Goal: Find contact information: Find contact information

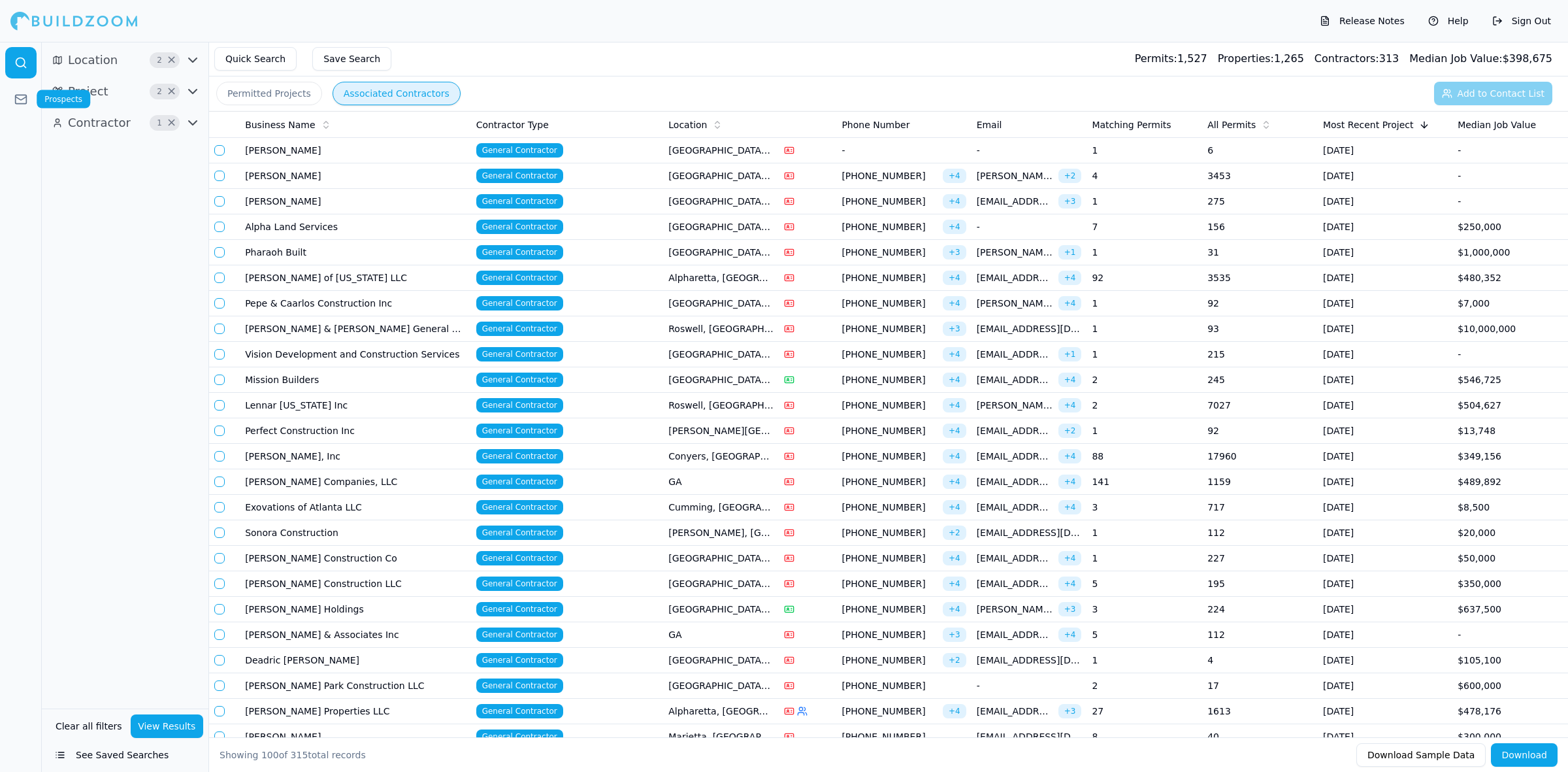
click at [18, 97] on icon at bounding box center [21, 100] width 13 height 13
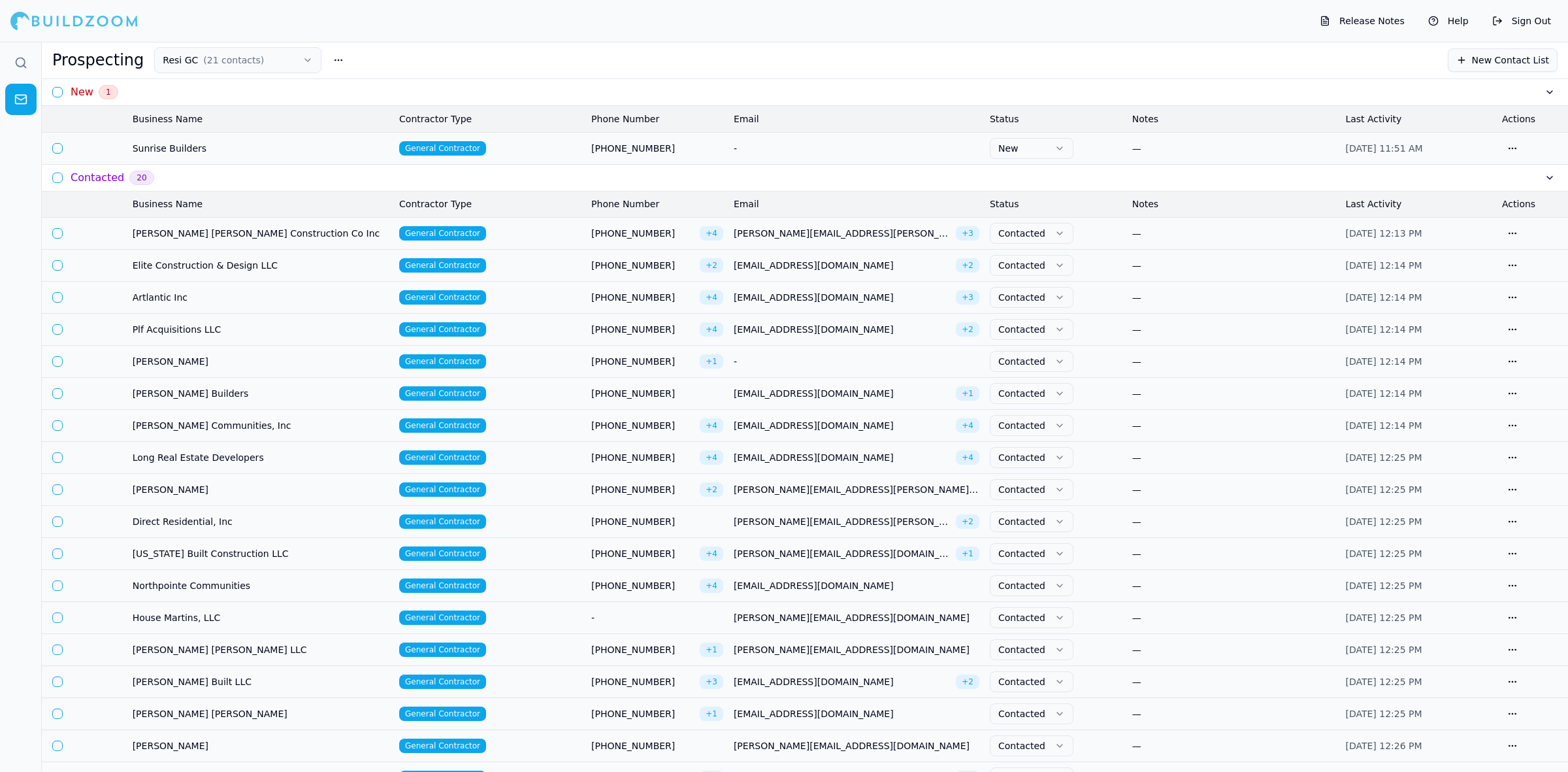
click at [206, 740] on td "[PERSON_NAME]" at bounding box center [260, 746] width 267 height 32
click at [208, 749] on span "[PERSON_NAME]" at bounding box center [261, 745] width 256 height 13
click at [234, 746] on span "[PERSON_NAME]" at bounding box center [261, 745] width 256 height 13
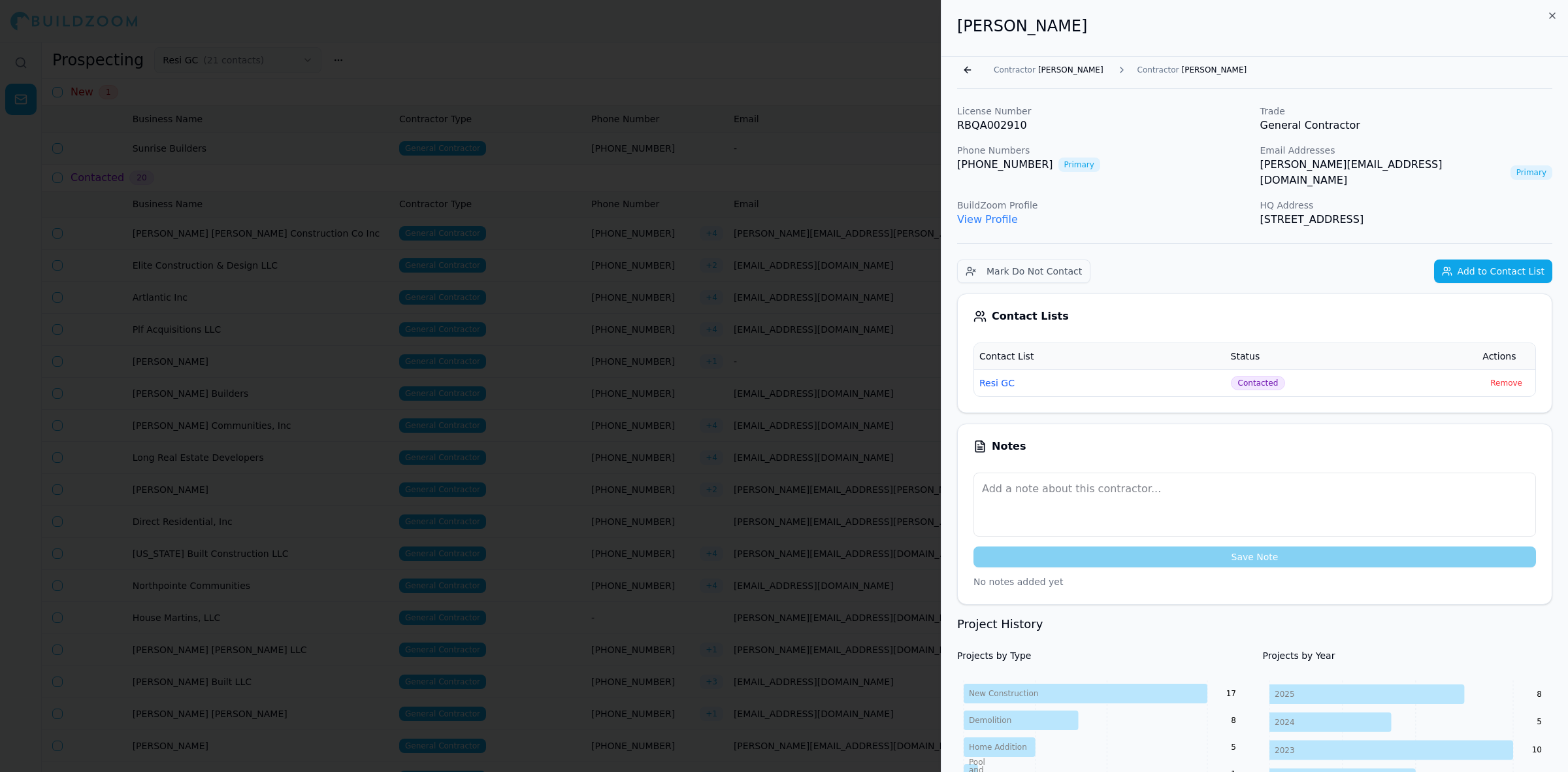
click at [1311, 168] on link "[PERSON_NAME][EMAIL_ADDRESS][DOMAIN_NAME]" at bounding box center [1383, 172] width 245 height 31
drag, startPoint x: 1311, startPoint y: 168, endPoint x: 1369, endPoint y: 164, distance: 58.1
click at [1369, 164] on link "[PERSON_NAME][EMAIL_ADDRESS][DOMAIN_NAME]" at bounding box center [1383, 172] width 245 height 31
click at [1363, 165] on link "[PERSON_NAME][EMAIL_ADDRESS][DOMAIN_NAME]" at bounding box center [1383, 172] width 245 height 31
drag, startPoint x: 1249, startPoint y: 164, endPoint x: 1390, endPoint y: 167, distance: 141.0
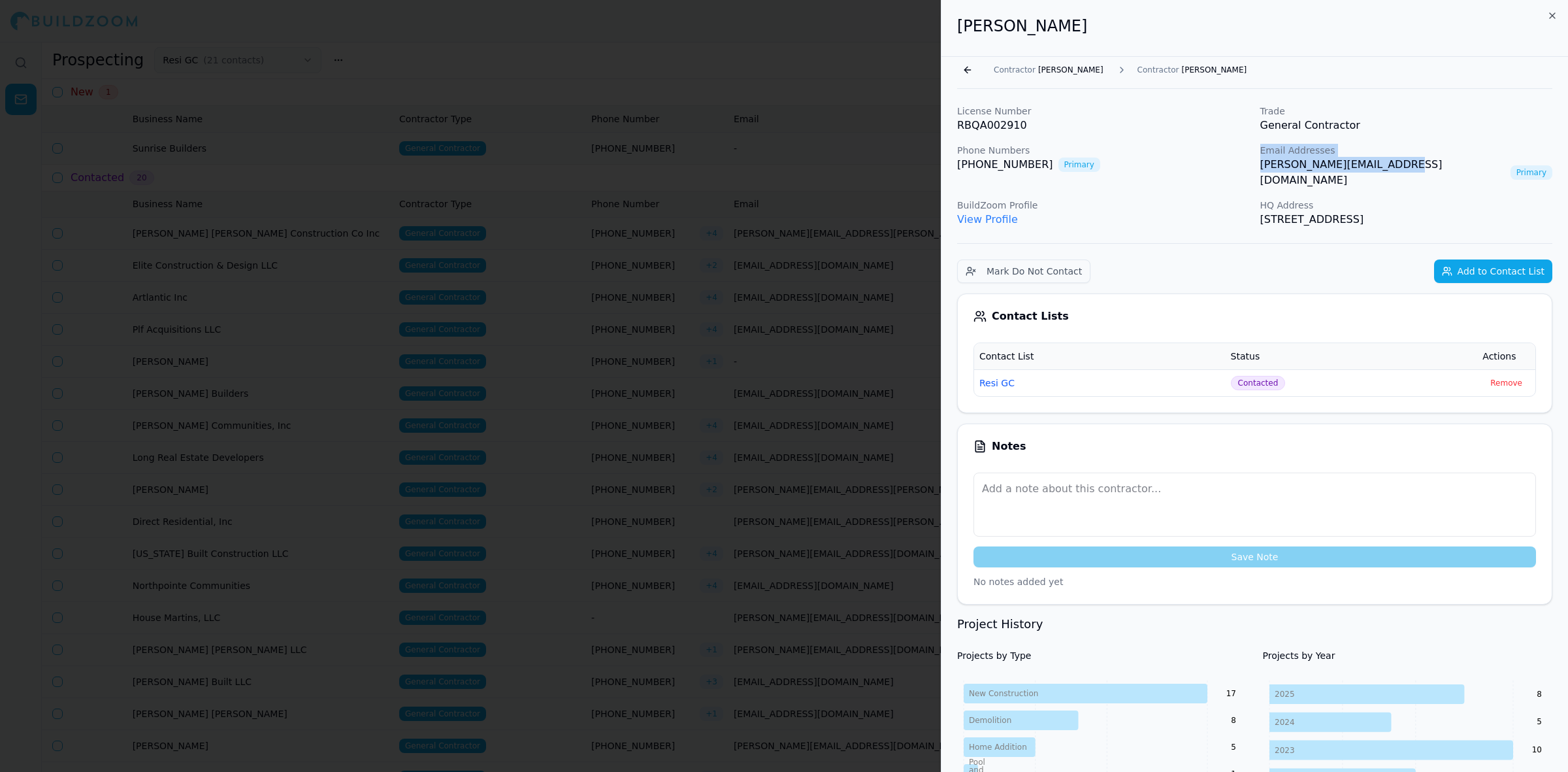
click at [1392, 167] on div "License Number RBQA002910 Trade General Contractor Phone Numbers [PHONE_NUMBER]…" at bounding box center [1255, 165] width 595 height 122
click at [1247, 164] on div "[PHONE_NUMBER] Primary" at bounding box center [1104, 164] width 293 height 16
drag, startPoint x: 1256, startPoint y: 169, endPoint x: 1403, endPoint y: 166, distance: 147.0
click at [1403, 166] on div "License Number RBQA002910 Trade General Contractor Phone Numbers [PHONE_NUMBER]…" at bounding box center [1255, 165] width 595 height 122
copy link "[PERSON_NAME][EMAIL_ADDRESS][DOMAIN_NAME]"
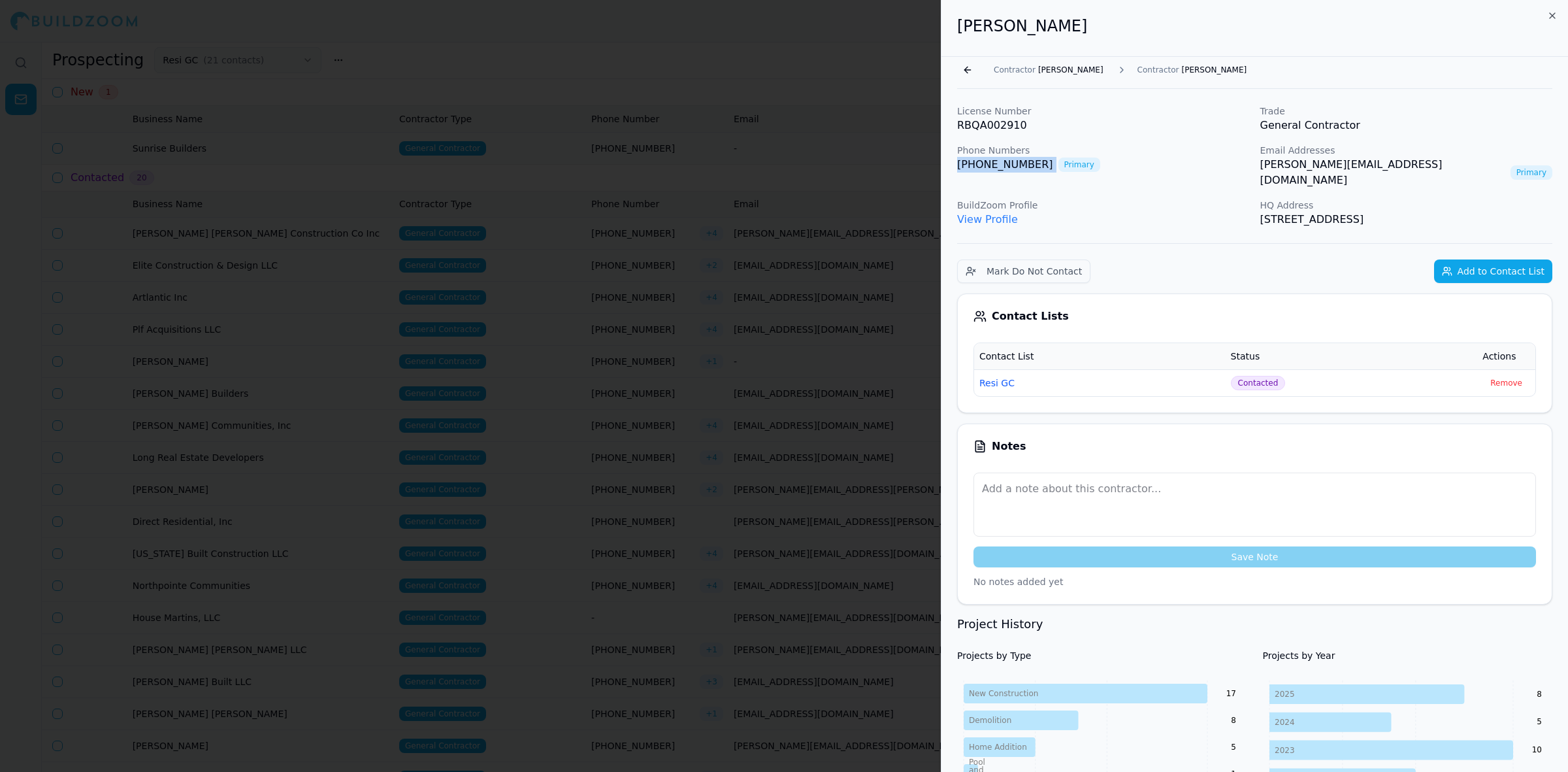
drag, startPoint x: 1040, startPoint y: 166, endPoint x: 956, endPoint y: 168, distance: 84.0
copy link "[PHONE_NUMBER]"
click at [807, 159] on div at bounding box center [784, 386] width 1568 height 772
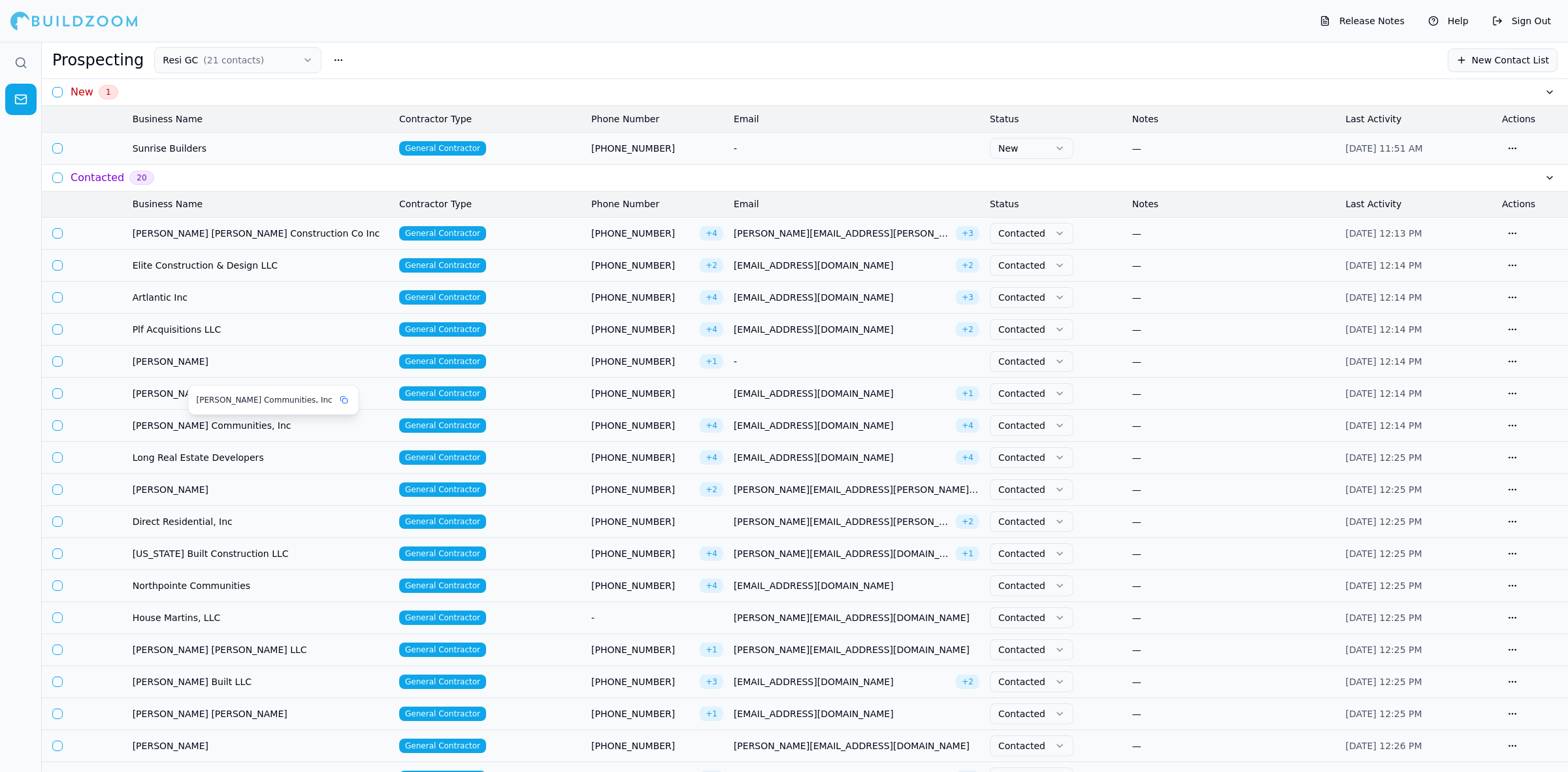
click at [239, 428] on span "[PERSON_NAME] Communities, Inc" at bounding box center [261, 425] width 256 height 13
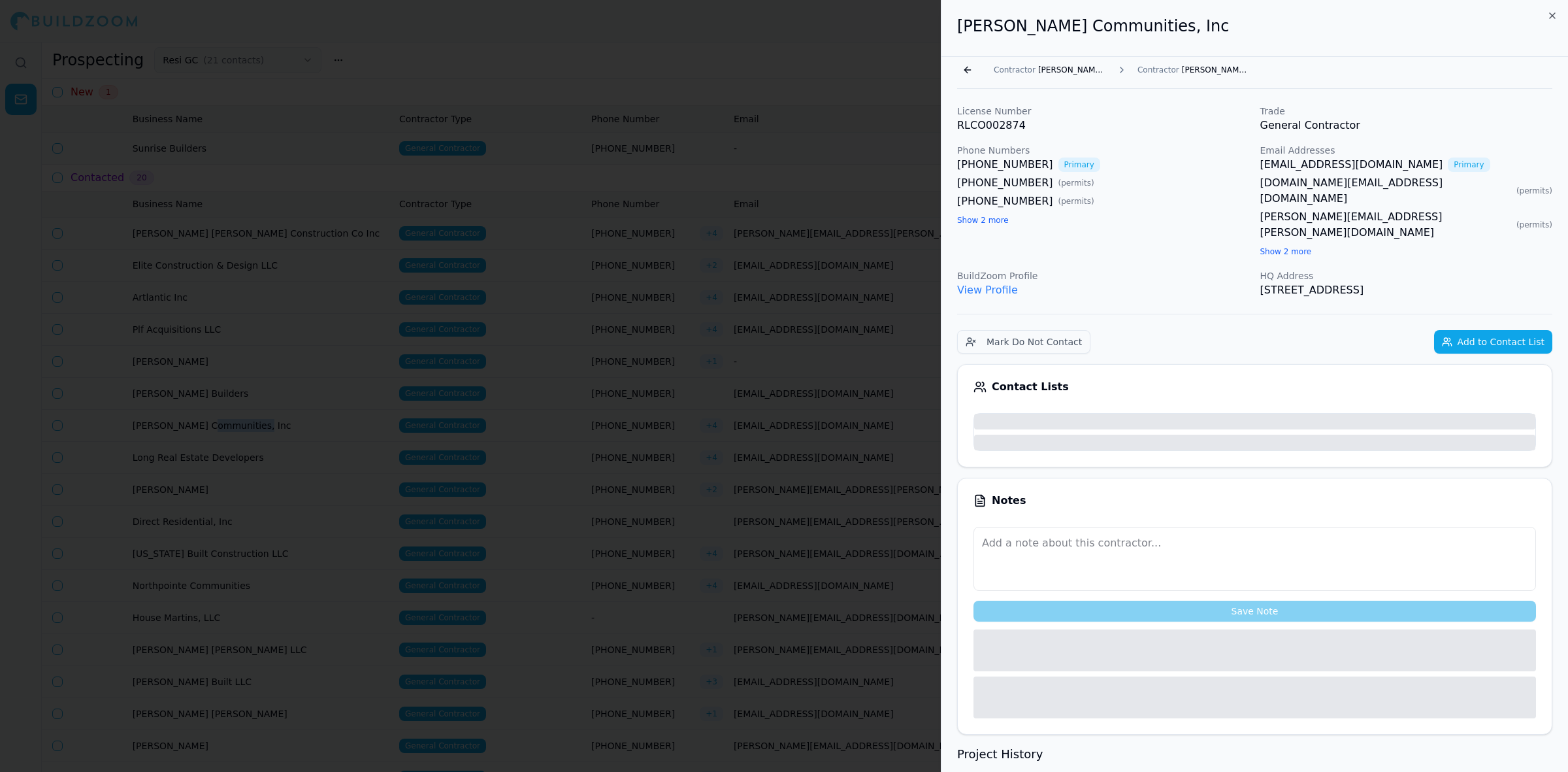
click at [345, 439] on div at bounding box center [784, 386] width 1568 height 772
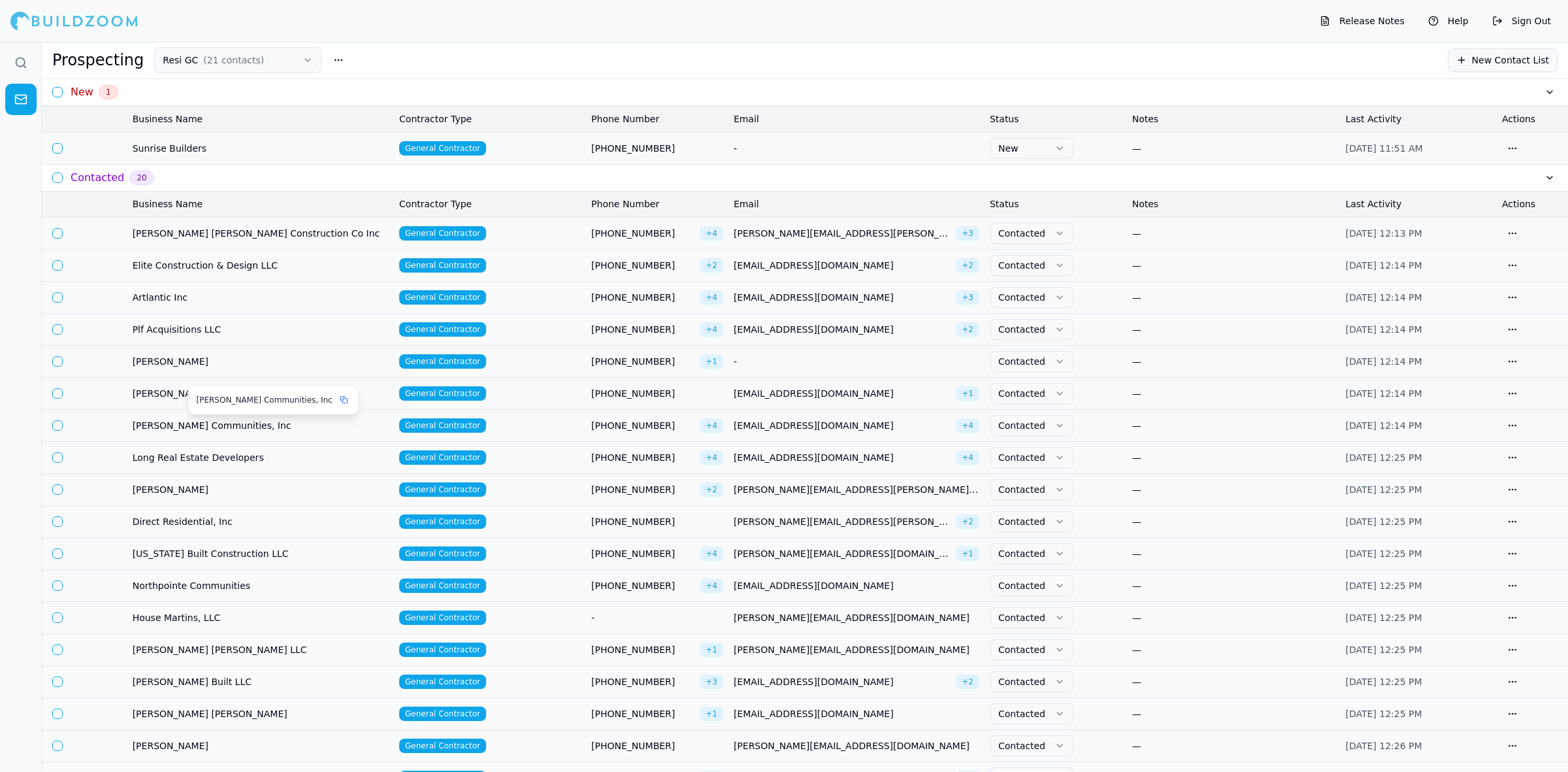
click at [325, 432] on span "[PERSON_NAME] Communities, Inc" at bounding box center [261, 425] width 256 height 13
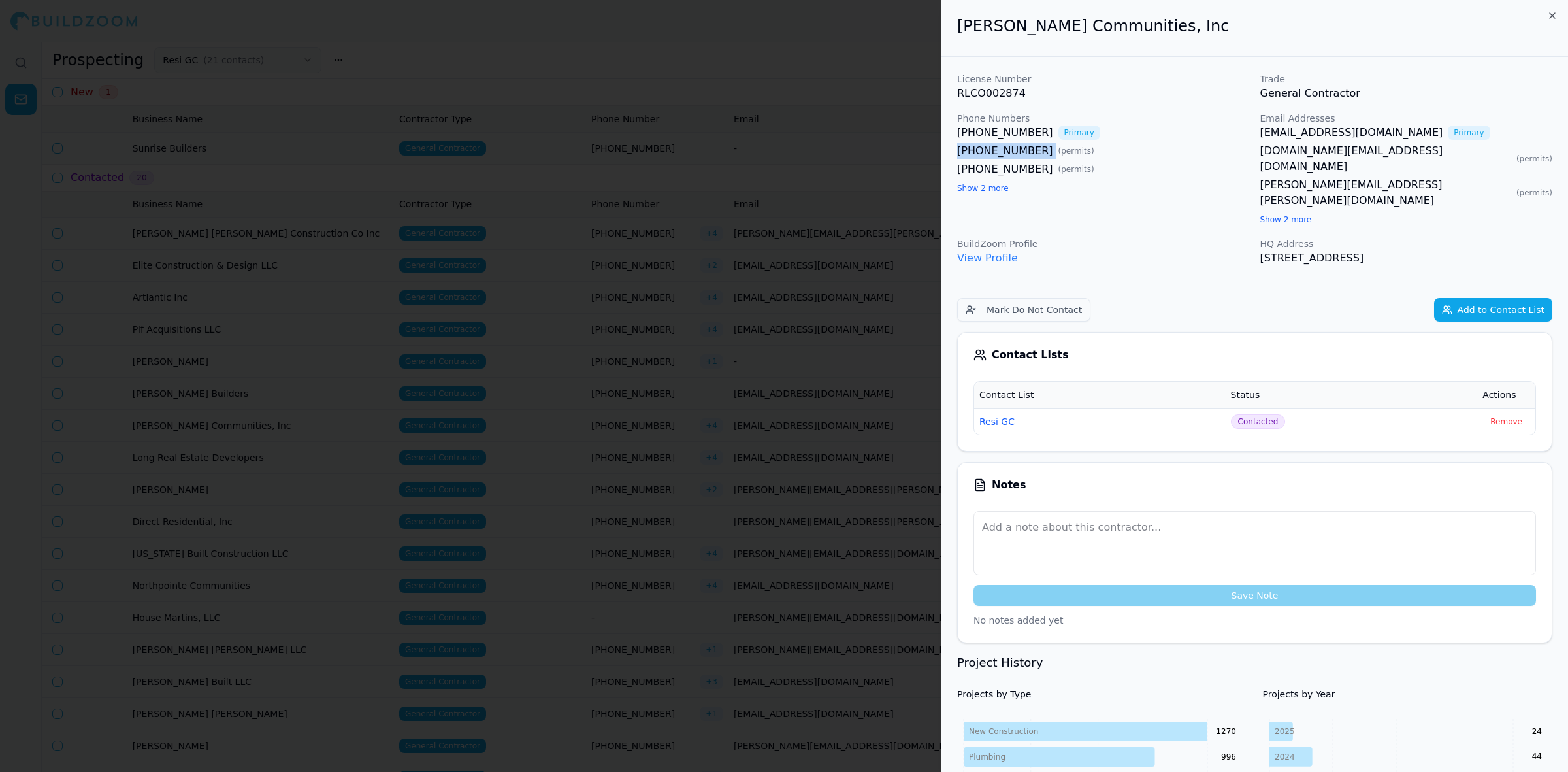
drag, startPoint x: 1030, startPoint y: 150, endPoint x: 946, endPoint y: 154, distance: 84.1
copy link "[PHONE_NUMBER]"
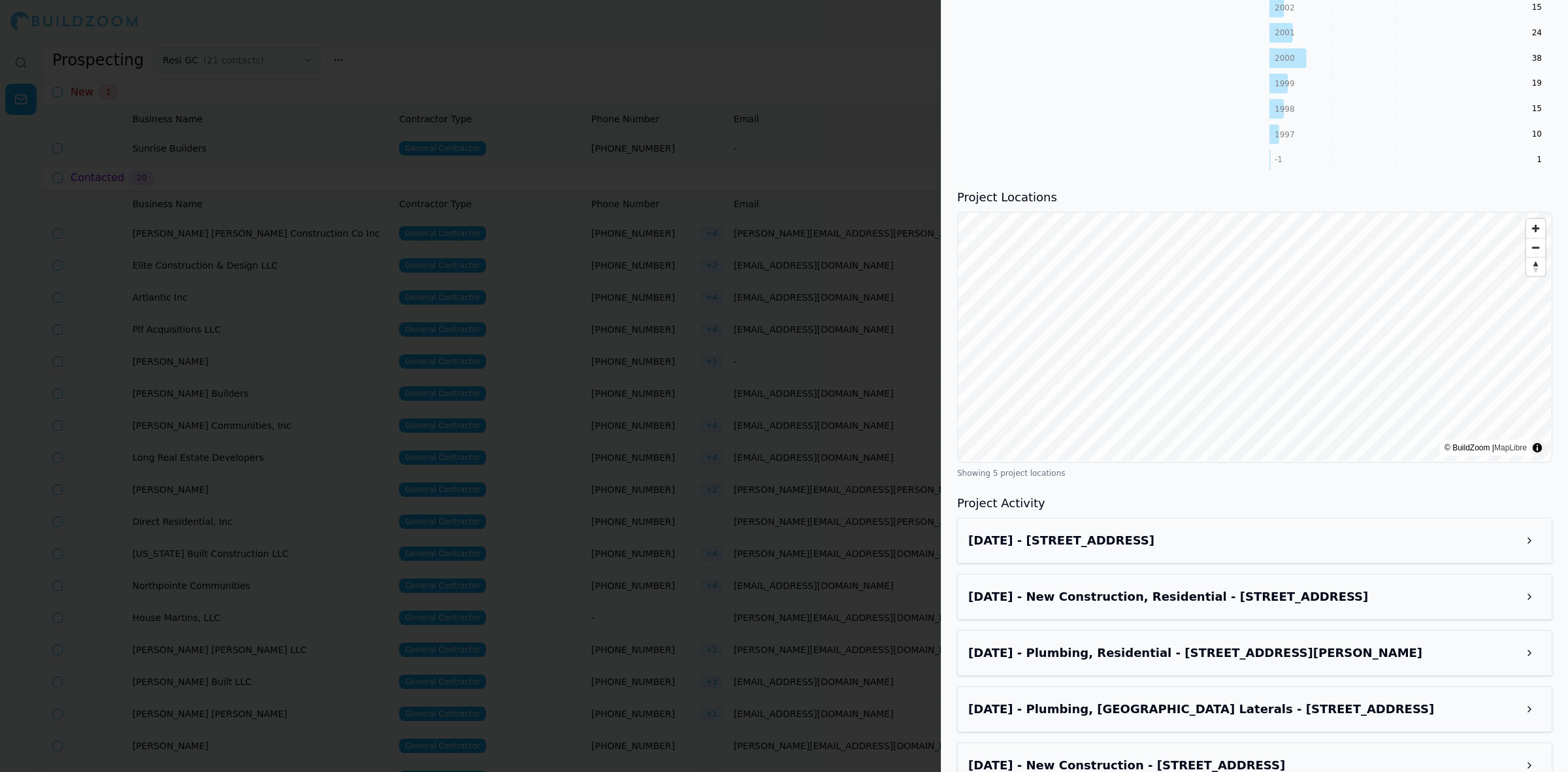
scroll to position [1365, 0]
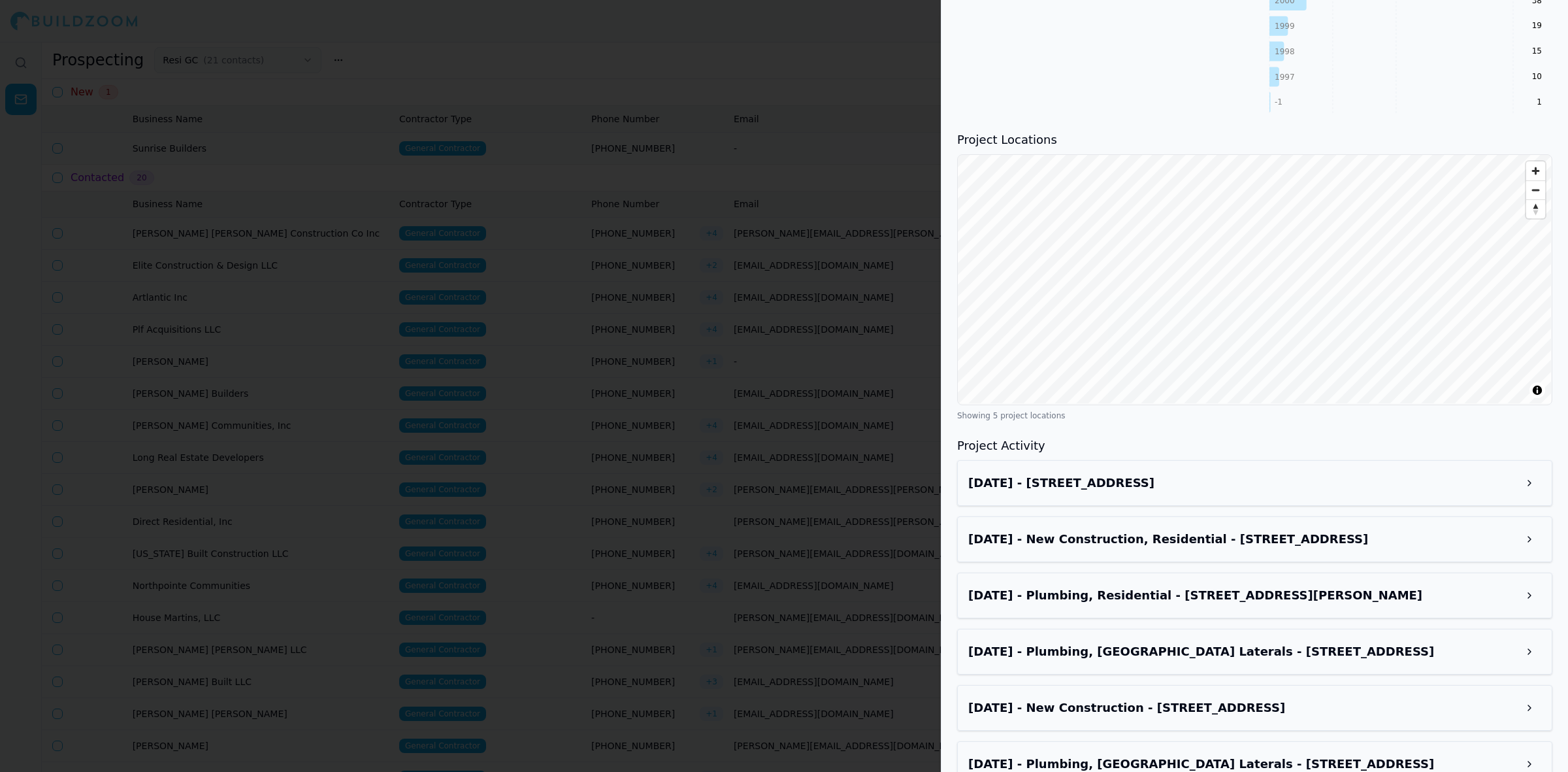
click at [1181, 131] on div "Project Locations © BuildZoom | MapLibre Showing 5 project locations" at bounding box center [1255, 275] width 595 height 290
click at [653, 261] on div at bounding box center [784, 386] width 1568 height 772
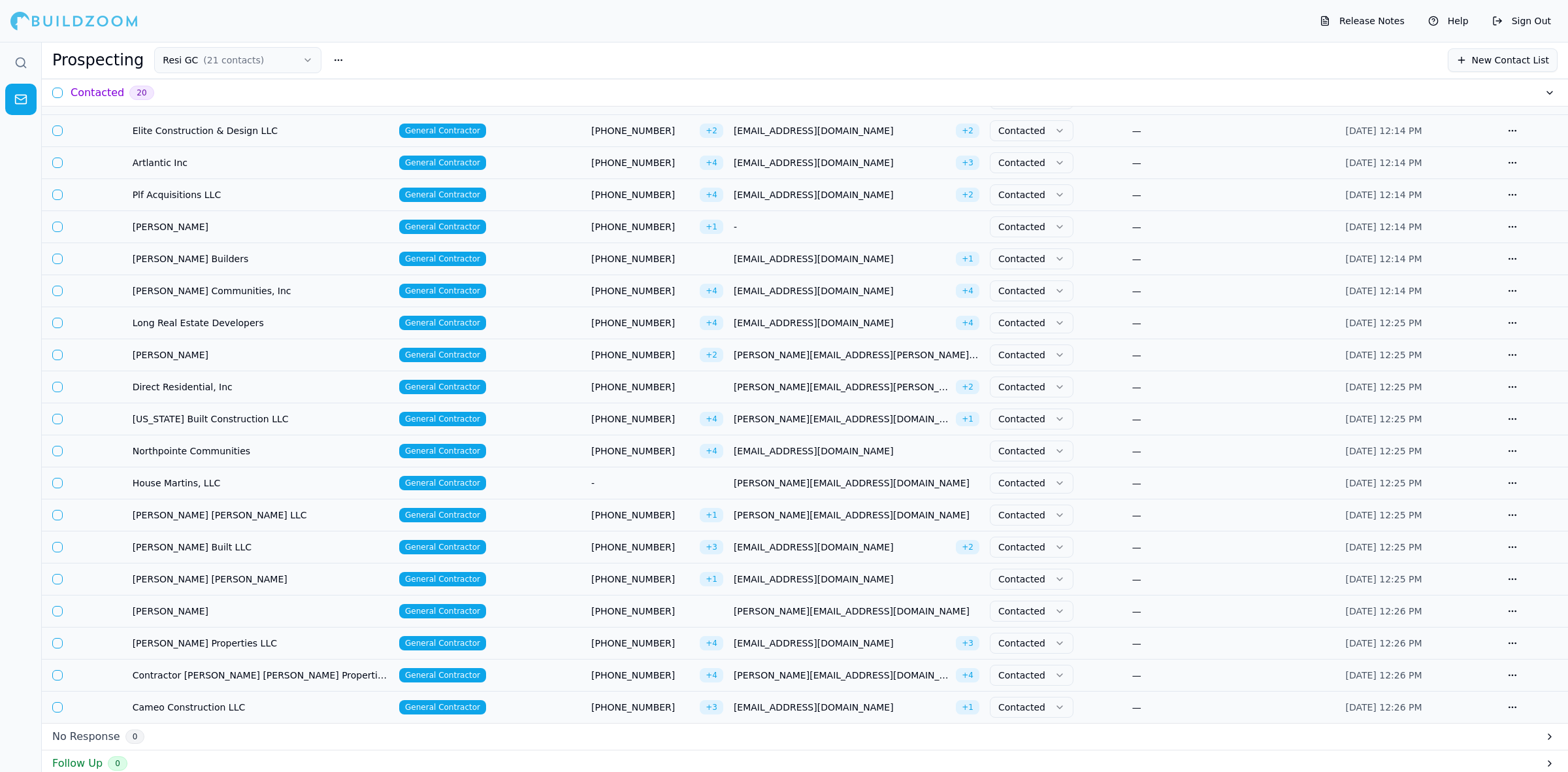
scroll to position [163, 0]
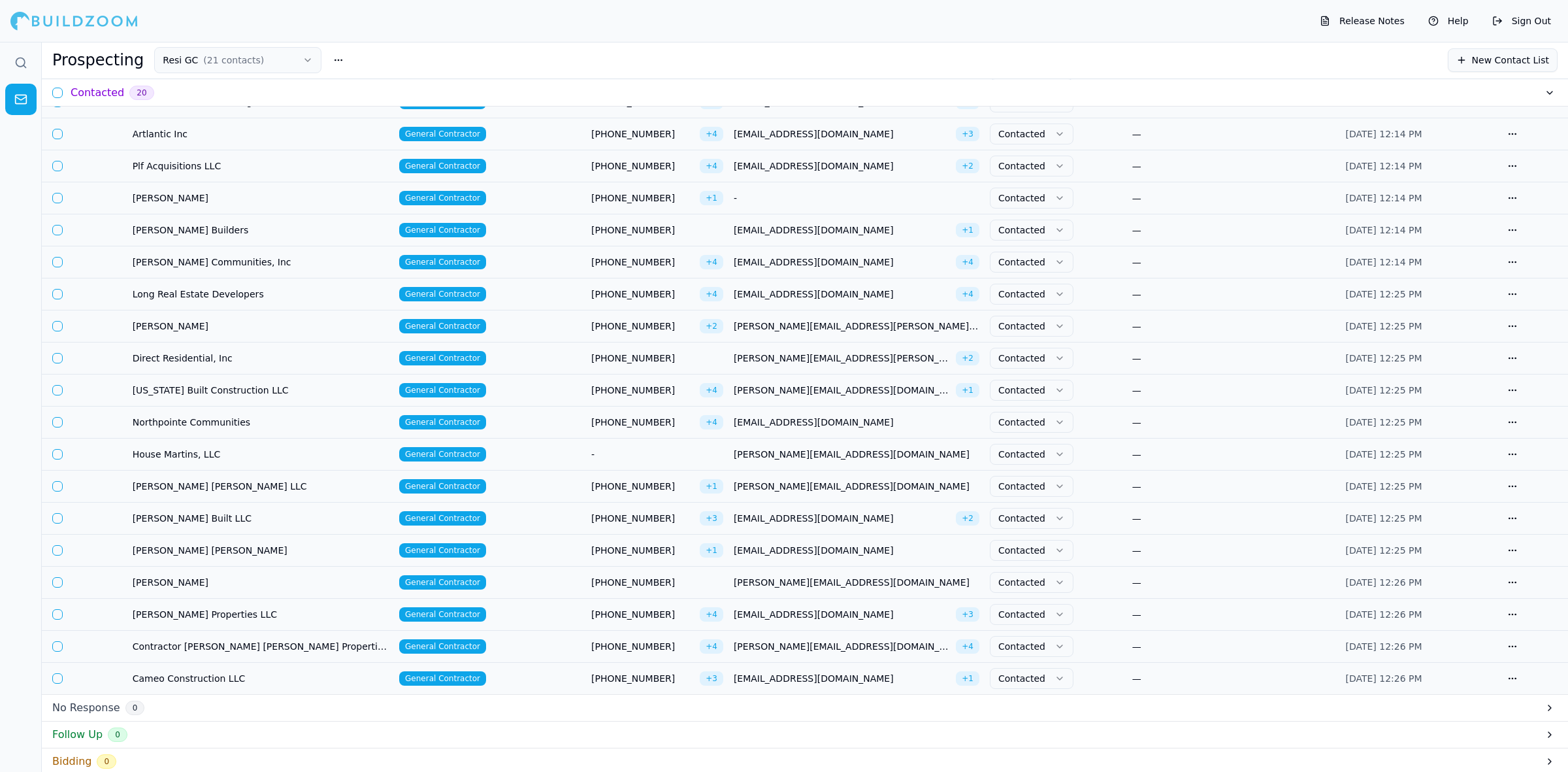
click at [775, 560] on td "[EMAIL_ADDRESS][DOMAIN_NAME]" at bounding box center [857, 551] width 256 height 32
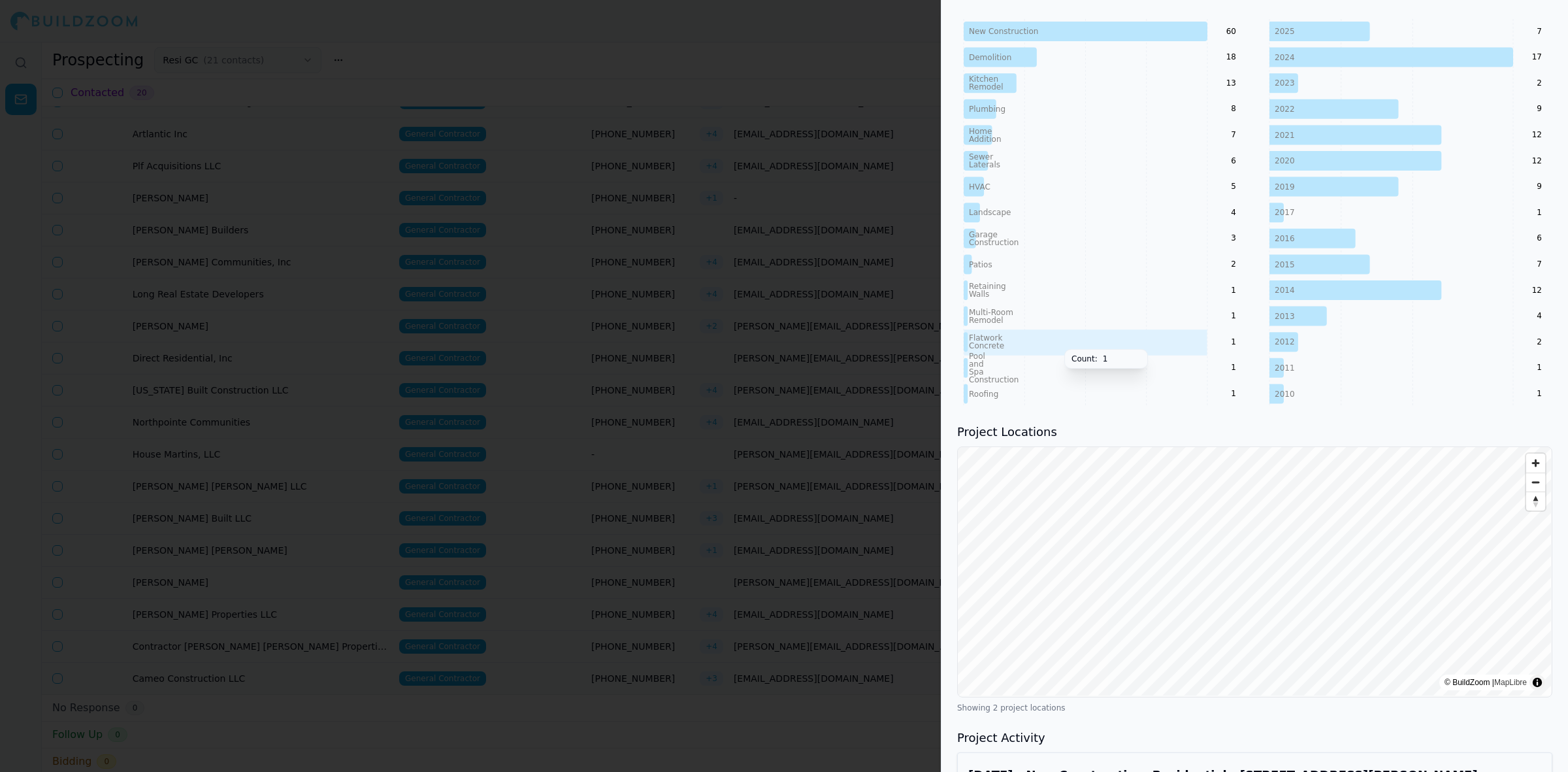
scroll to position [730, 0]
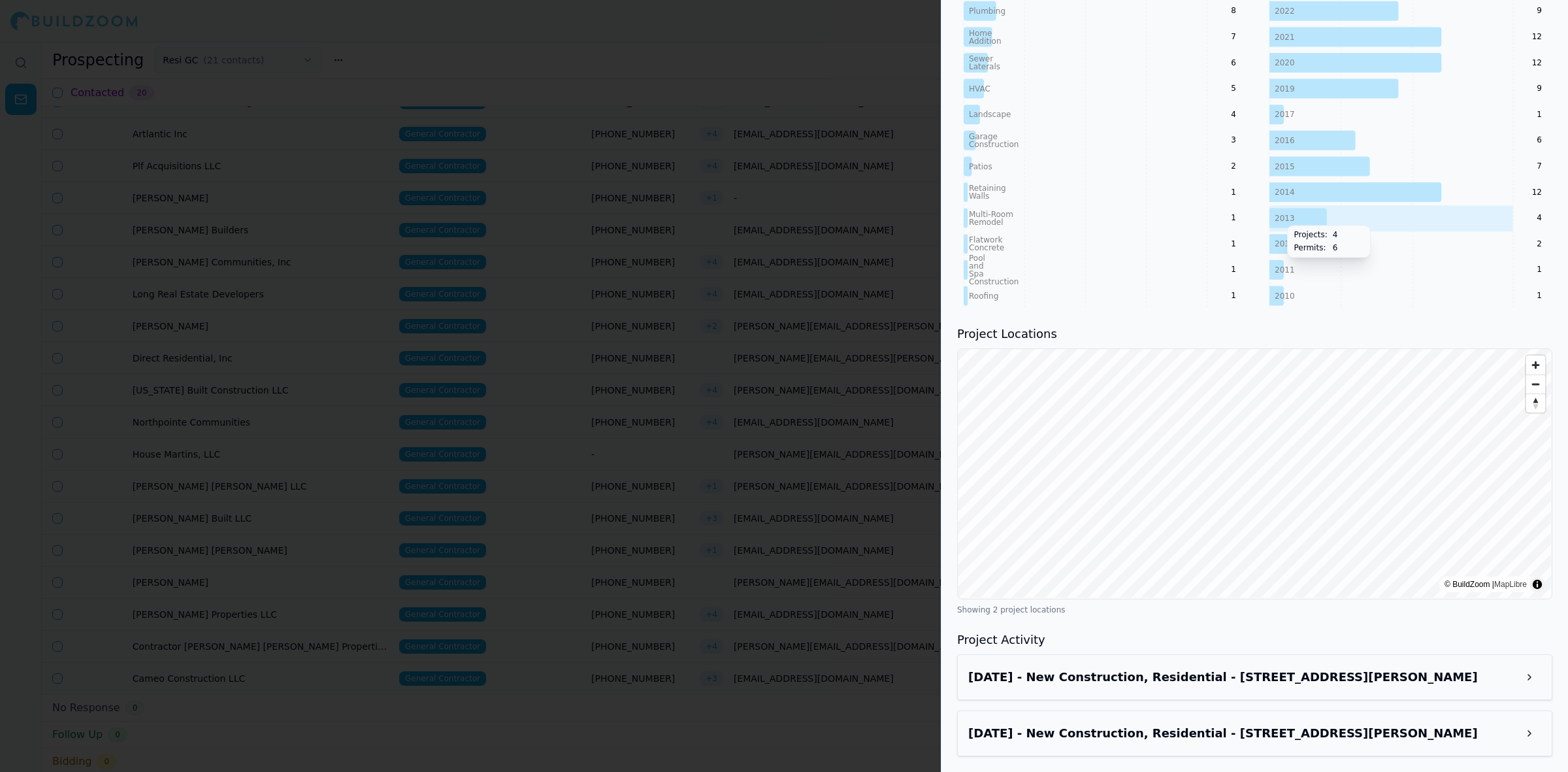
click at [1281, 217] on tspan "2013" at bounding box center [1284, 217] width 20 height 9
